Goal: Task Accomplishment & Management: Manage account settings

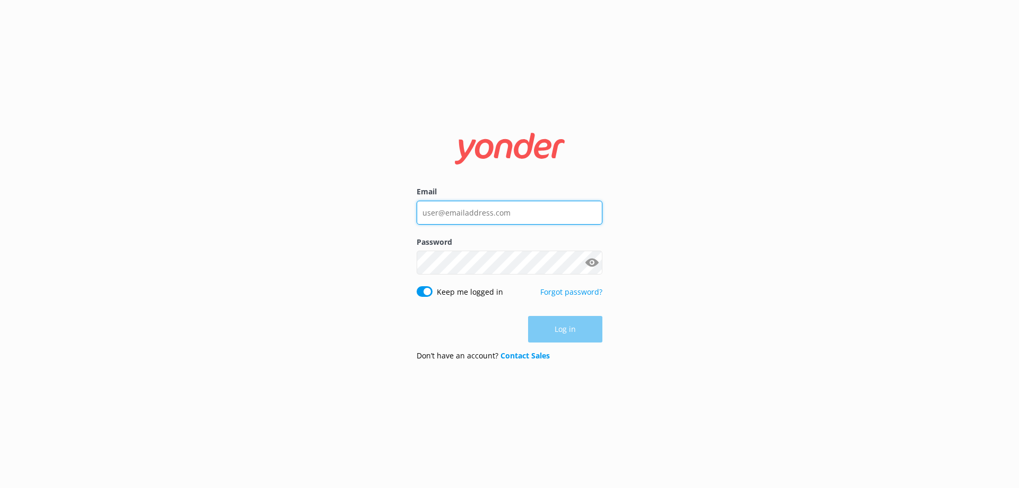
type input "[EMAIL_ADDRESS][DOMAIN_NAME]"
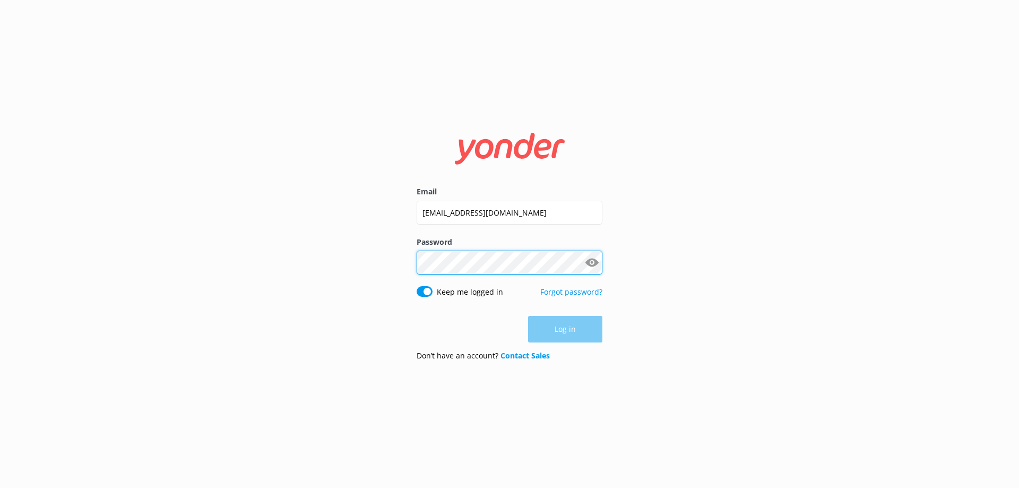
click at [461, 251] on div "Password Show password" at bounding box center [510, 261] width 186 height 50
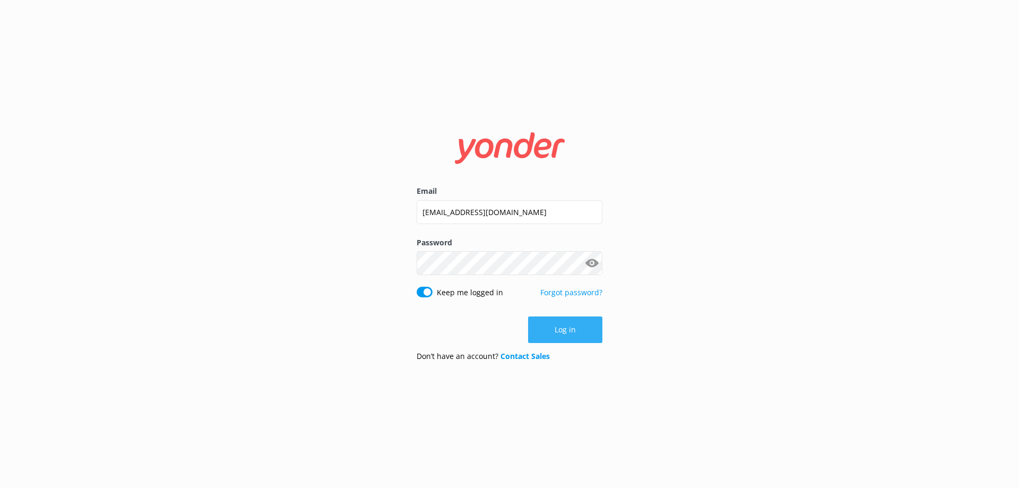
click at [570, 331] on button "Log in" at bounding box center [565, 329] width 74 height 27
